Goal: Task Accomplishment & Management: Manage account settings

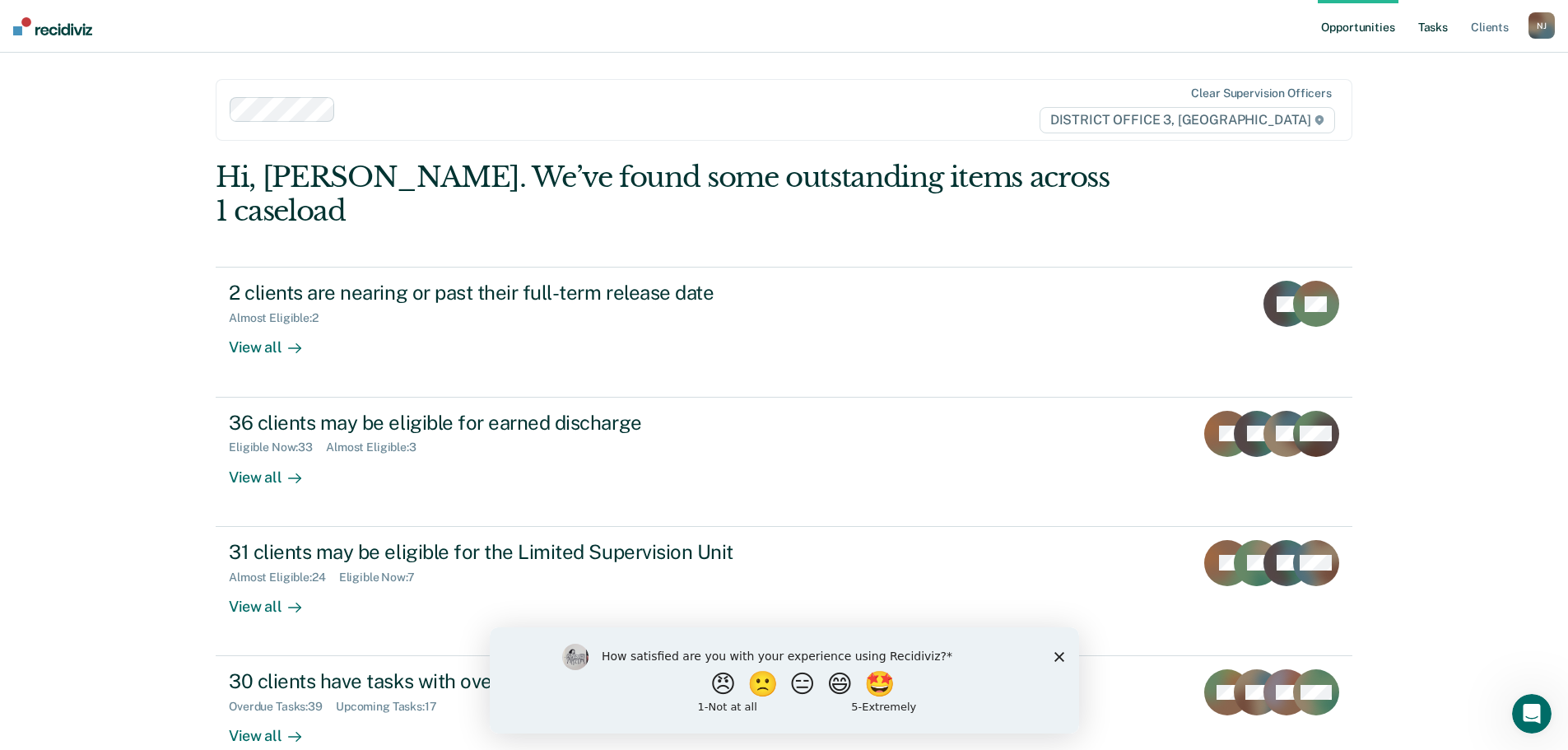
click at [1434, 28] on link "Tasks" at bounding box center [1433, 26] width 37 height 53
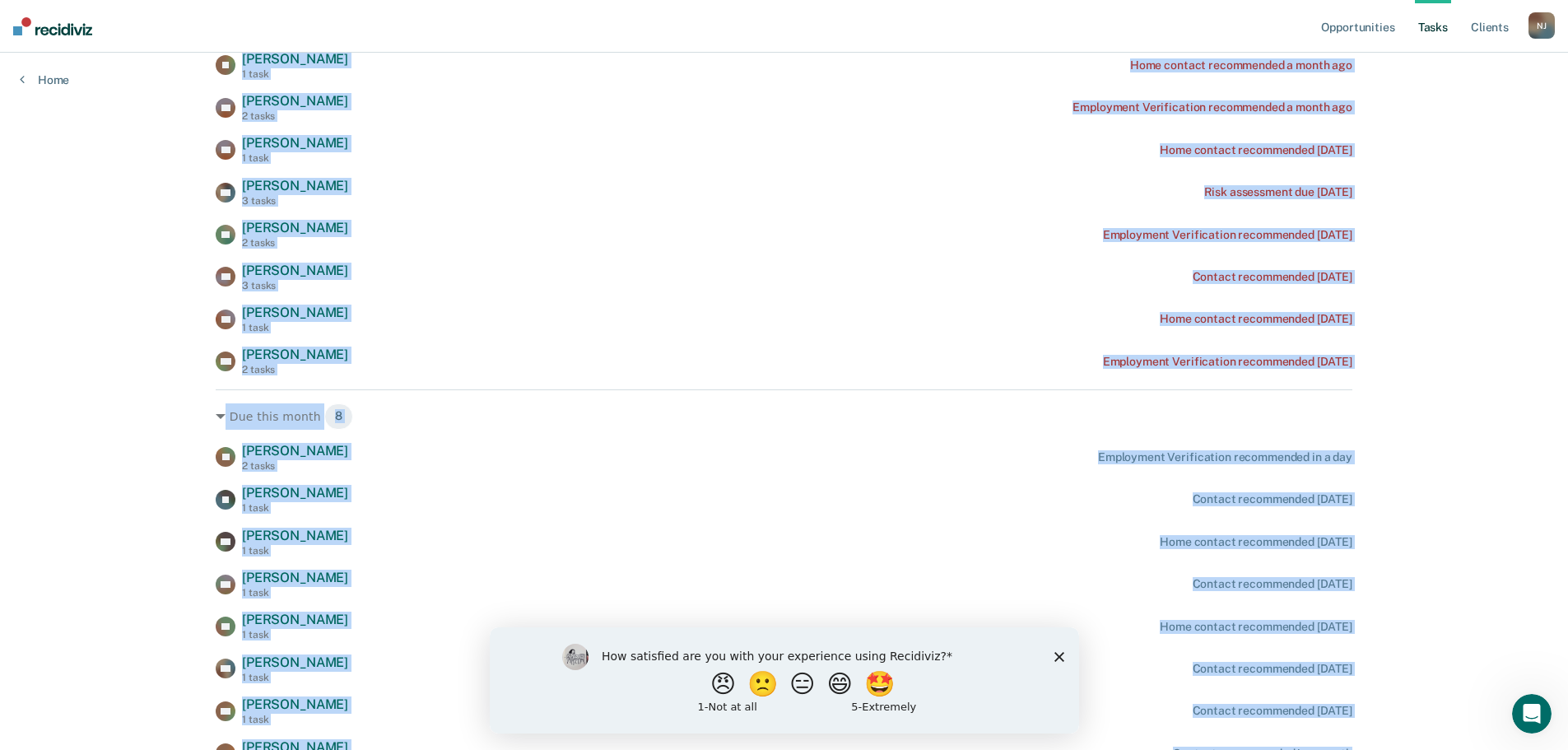
scroll to position [974, 0]
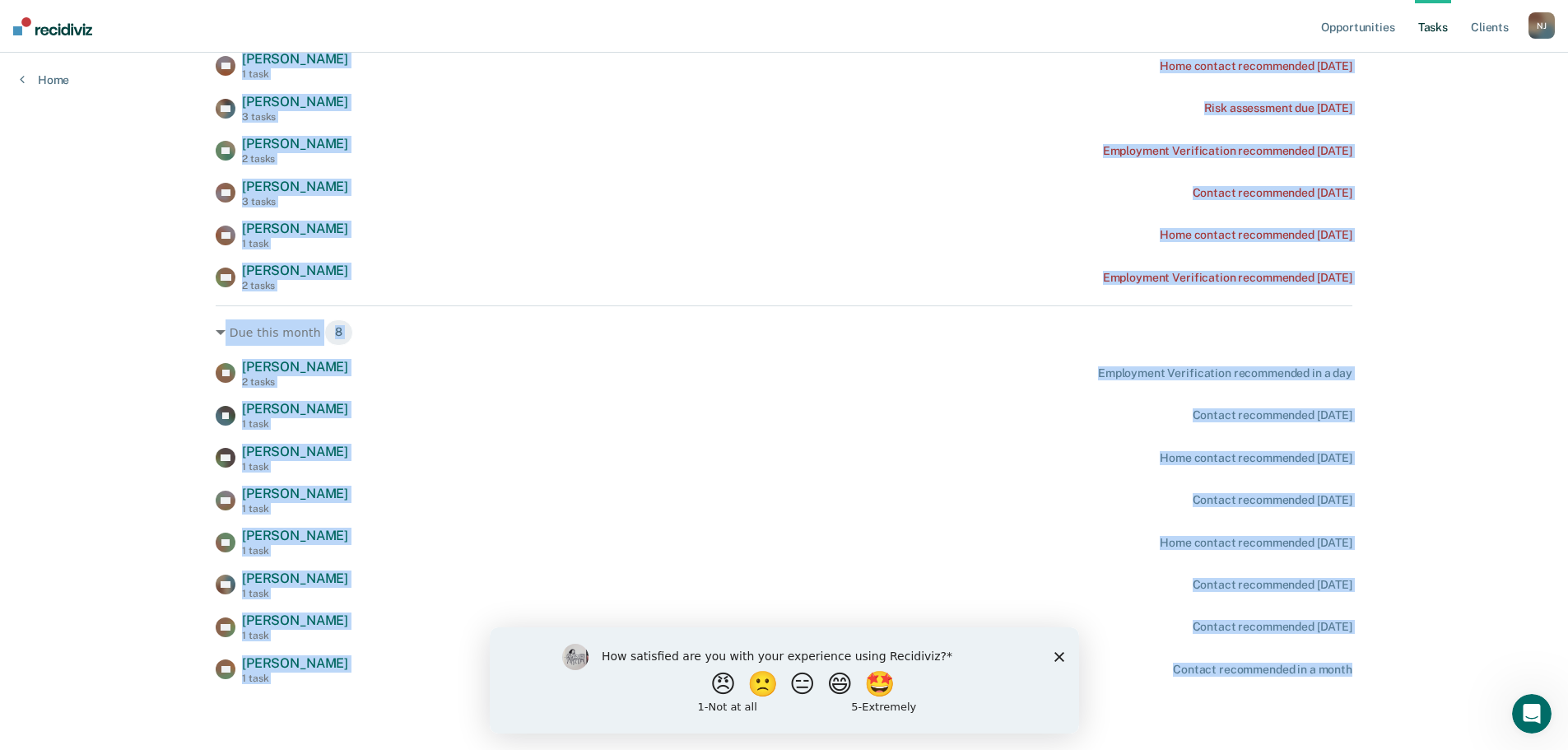
drag, startPoint x: 244, startPoint y: 70, endPoint x: 1358, endPoint y: 785, distance: 1323.7
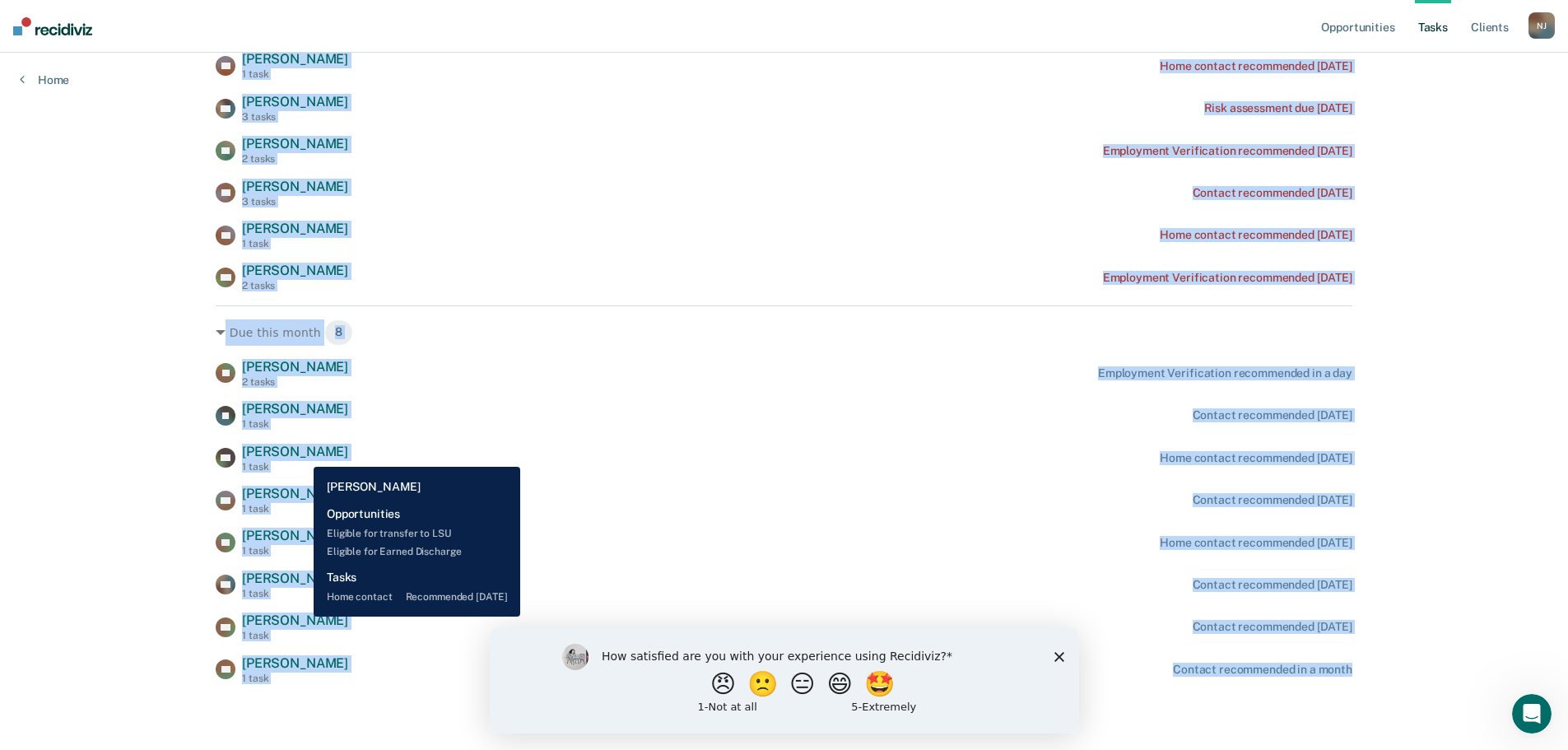
copy div "[PERSON_NAME] 2 tasks Home contact recommended a year ago [PERSON_NAME] 1 task …"
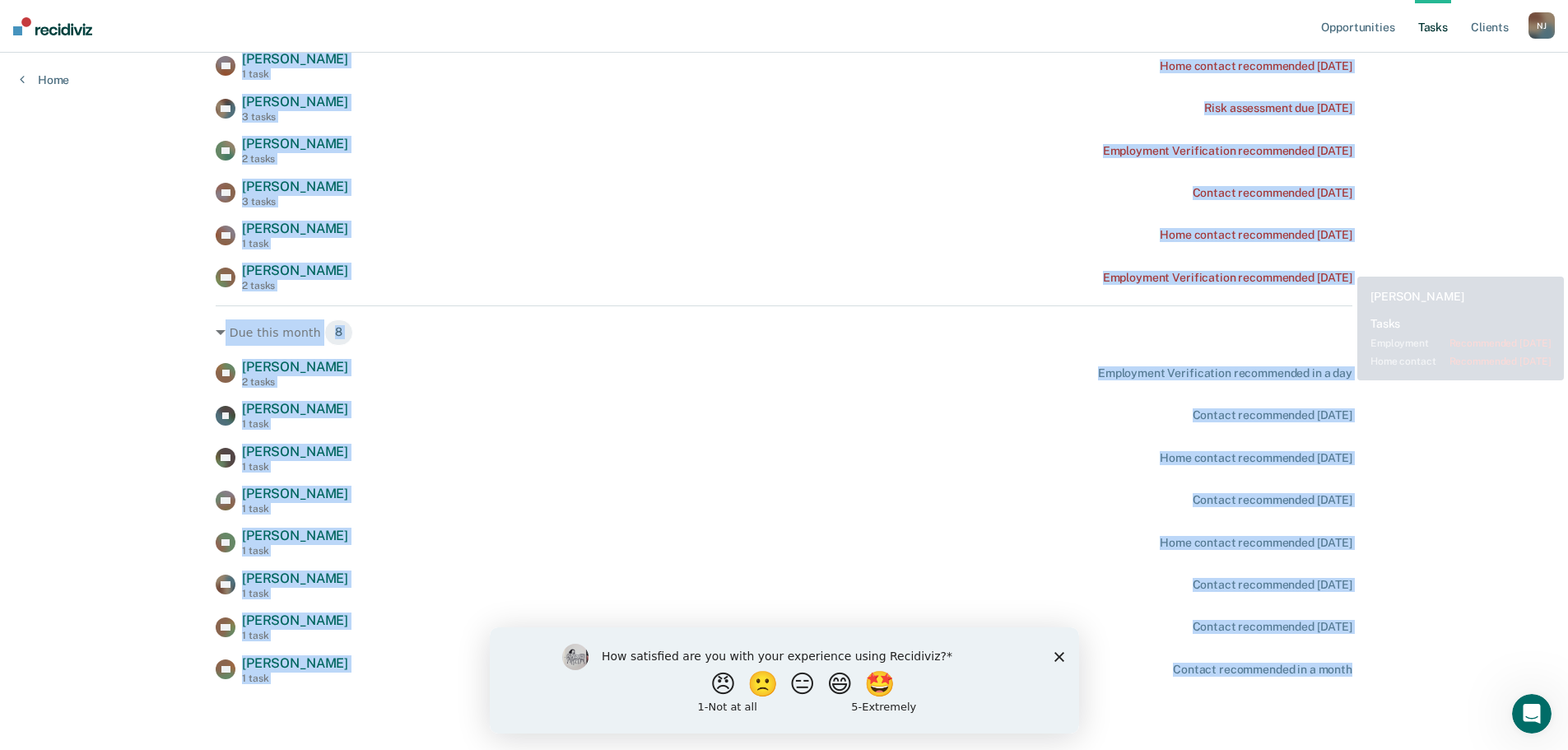
drag, startPoint x: 1265, startPoint y: 355, endPoint x: 1207, endPoint y: 260, distance: 111.3
click at [1265, 354] on div "Due this month 8 [PERSON_NAME] 2 tasks Employment Verification recommended in a…" at bounding box center [784, 494] width 1137 height 379
